Goal: Navigation & Orientation: Find specific page/section

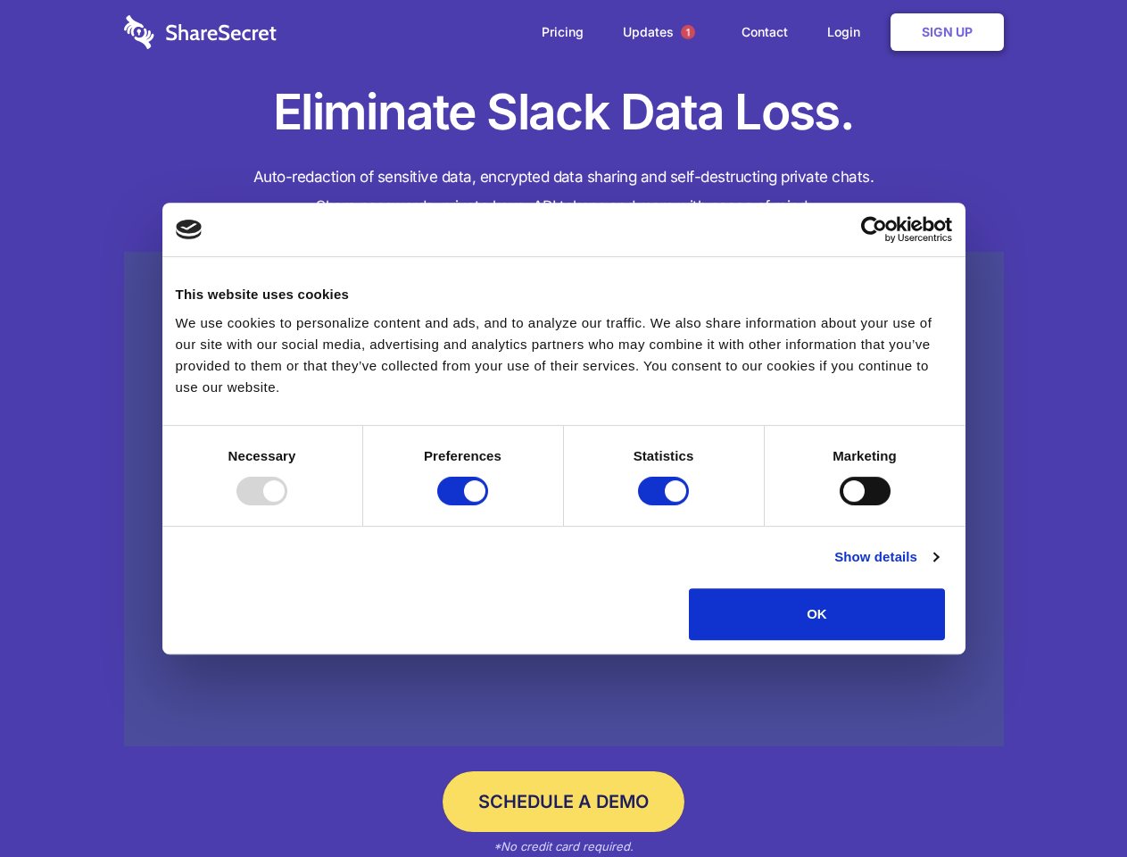
click at [287, 505] on div at bounding box center [262, 491] width 51 height 29
click at [488, 505] on input "Preferences" at bounding box center [462, 491] width 51 height 29
checkbox input "false"
click at [666, 505] on input "Statistics" at bounding box center [663, 491] width 51 height 29
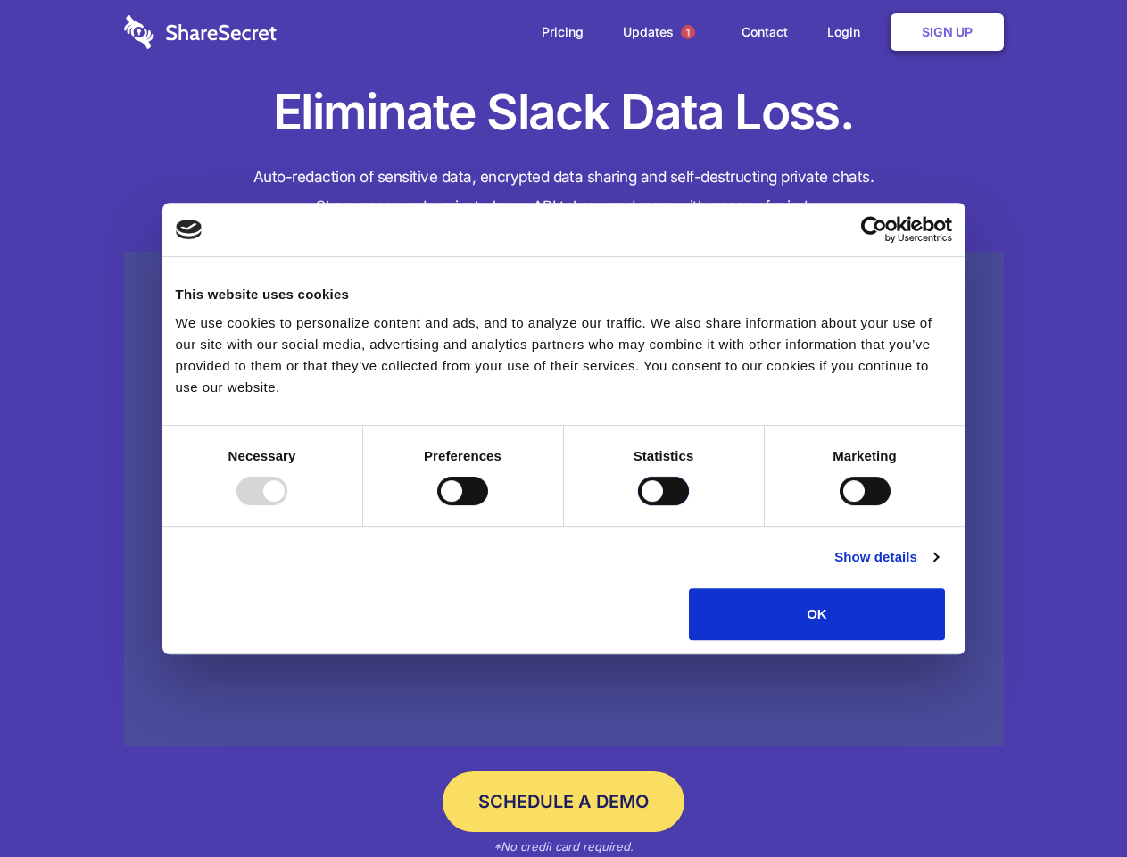
checkbox input "false"
click at [840, 505] on input "Marketing" at bounding box center [865, 491] width 51 height 29
checkbox input "true"
click at [938, 568] on link "Show details" at bounding box center [887, 556] width 104 height 21
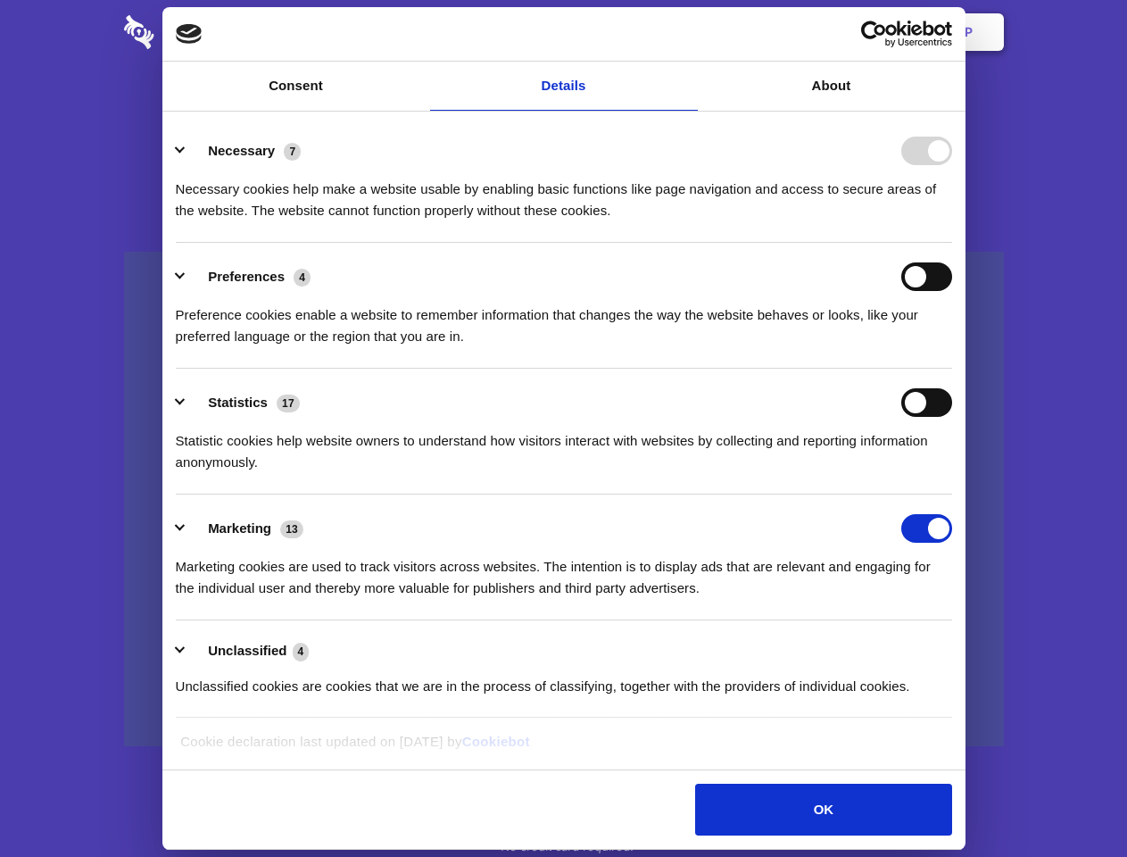
click at [952, 243] on li "Necessary 7 Necessary cookies help make a website usable by enabling basic func…" at bounding box center [564, 180] width 777 height 126
click at [687, 32] on span "1" at bounding box center [688, 32] width 14 height 14
